Goal: Find specific page/section: Find specific page/section

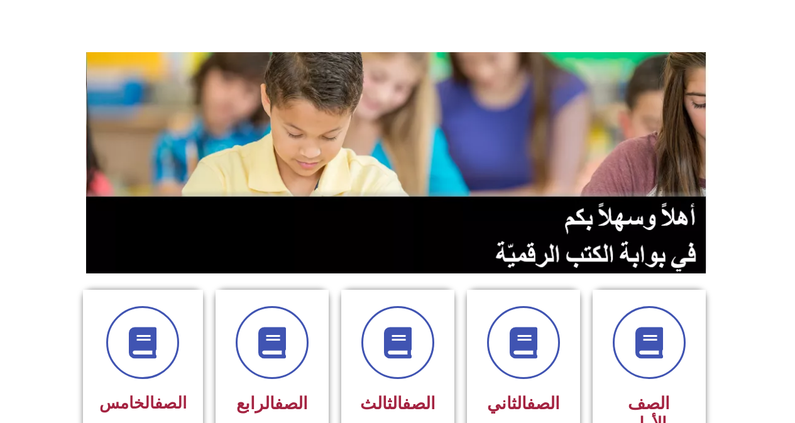
scroll to position [126, 0]
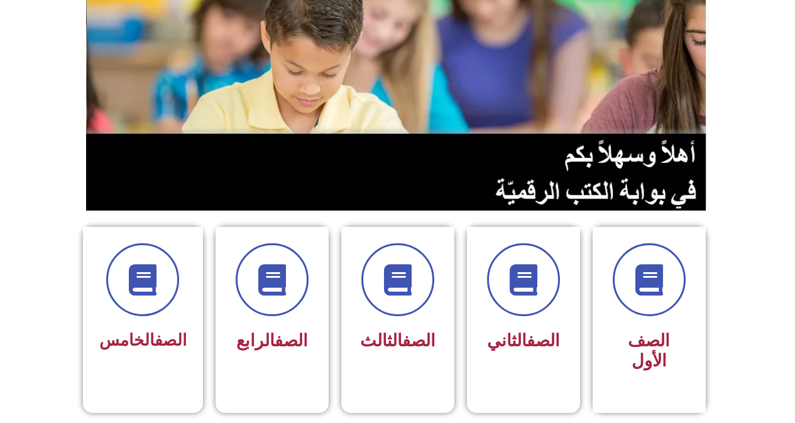
click at [413, 344] on link "الصف" at bounding box center [418, 340] width 33 height 20
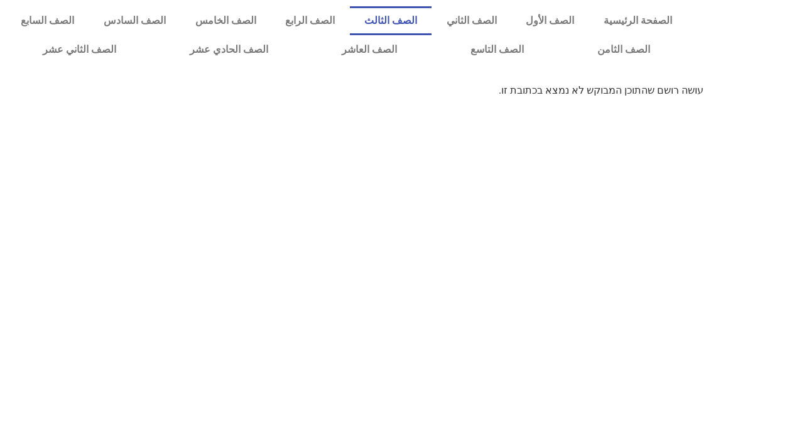
click at [430, 18] on link "الصف الثالث" at bounding box center [391, 20] width 82 height 29
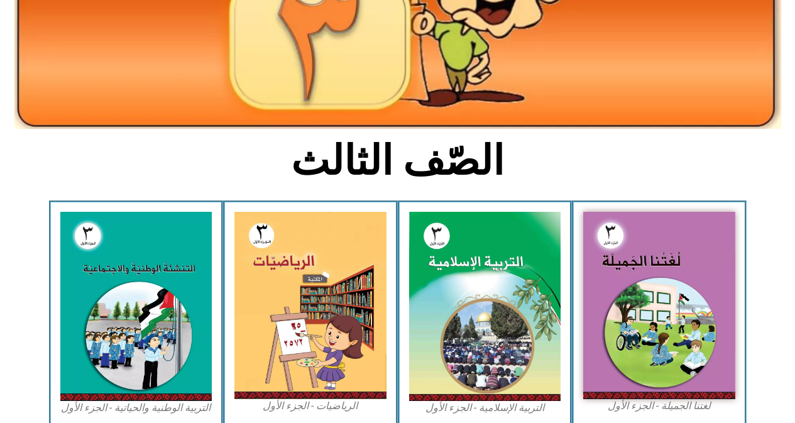
scroll to position [251, 0]
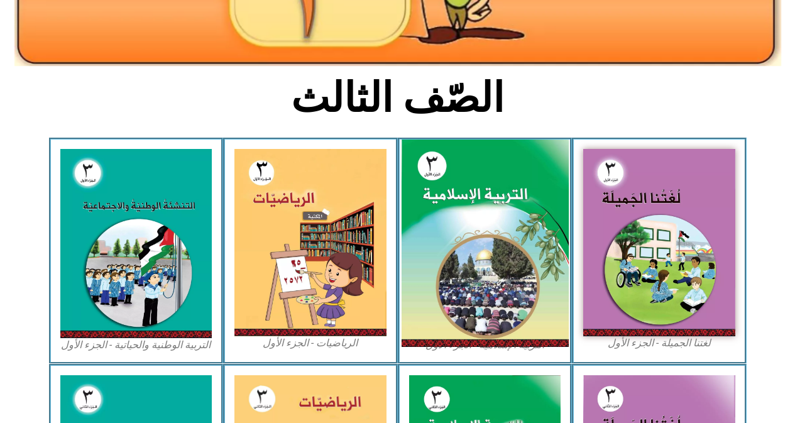
click at [435, 226] on img at bounding box center [484, 243] width 167 height 208
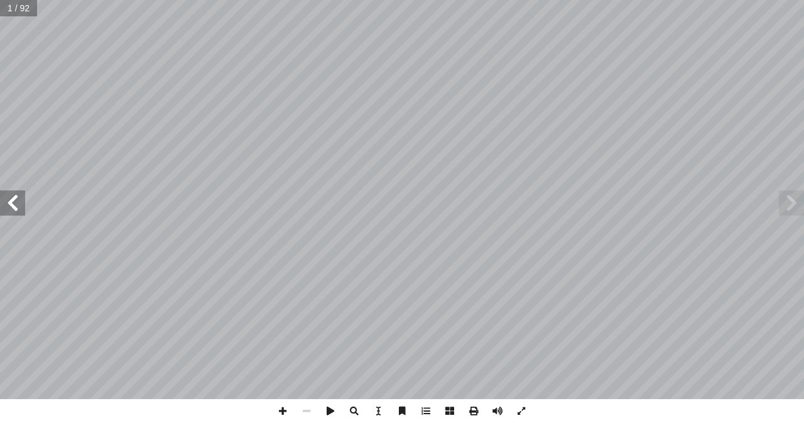
click at [11, 201] on span at bounding box center [12, 202] width 25 height 25
click at [13, 200] on span at bounding box center [12, 202] width 25 height 25
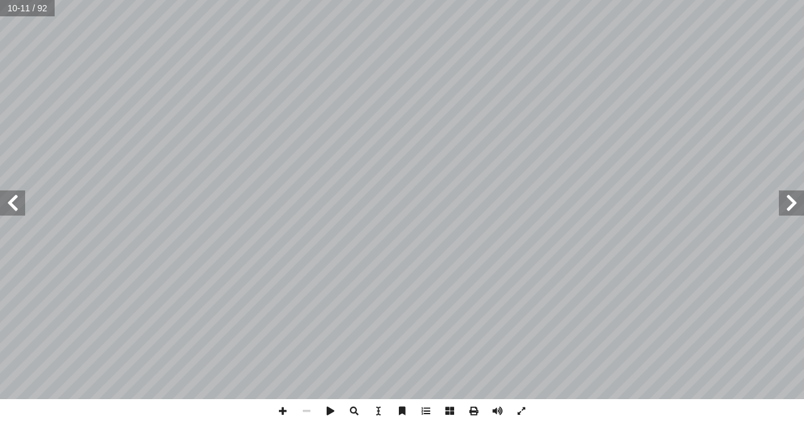
click at [13, 200] on span at bounding box center [12, 202] width 25 height 25
click at [9, 205] on span at bounding box center [12, 202] width 25 height 25
click at [13, 203] on span at bounding box center [12, 202] width 25 height 25
click at [330, 83] on html "الصفحة الرئيسية الصف الأول الصف الثاني الصف الثالث الصف الرابع الصف الخامس الصف…" at bounding box center [402, 41] width 804 height 83
